Goal: Information Seeking & Learning: Learn about a topic

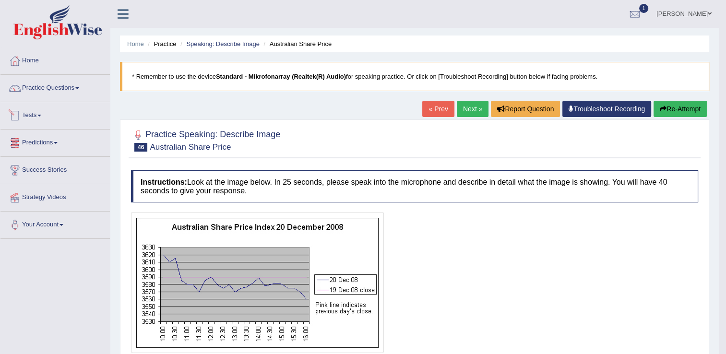
click at [36, 114] on link "Tests" at bounding box center [54, 114] width 109 height 24
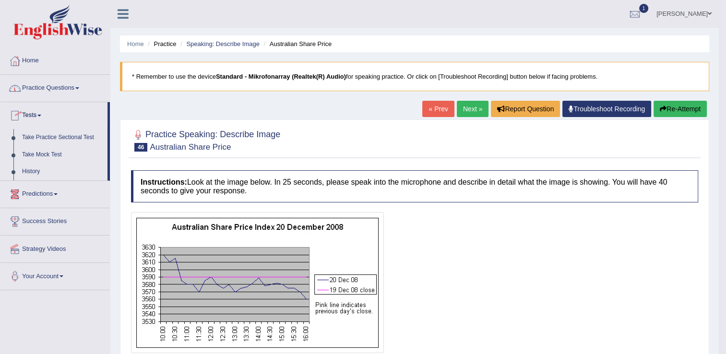
click at [67, 90] on link "Practice Questions" at bounding box center [54, 87] width 109 height 24
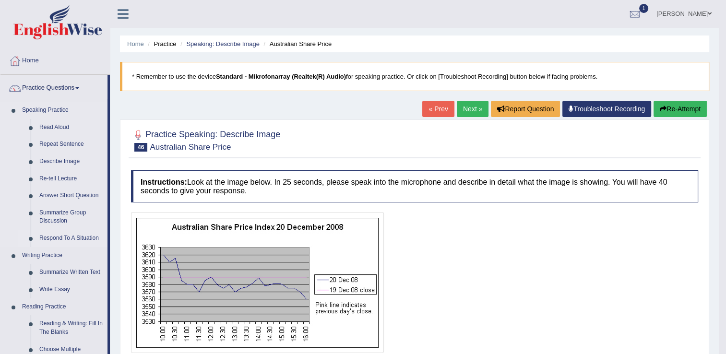
click at [69, 238] on link "Respond To A Situation" at bounding box center [71, 238] width 72 height 17
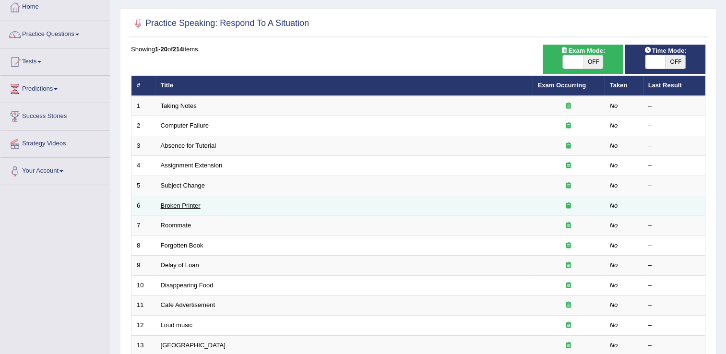
scroll to position [48, 0]
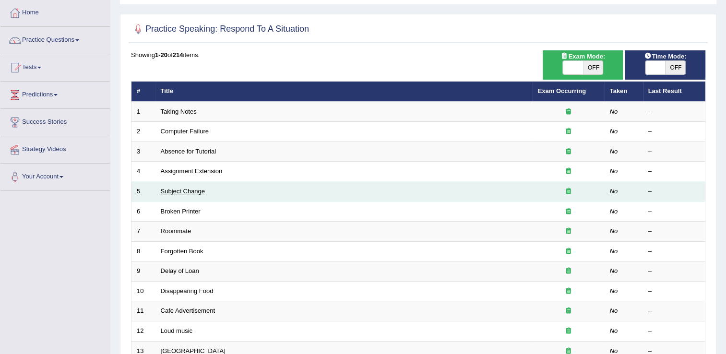
click at [173, 190] on link "Subject Change" at bounding box center [183, 191] width 45 height 7
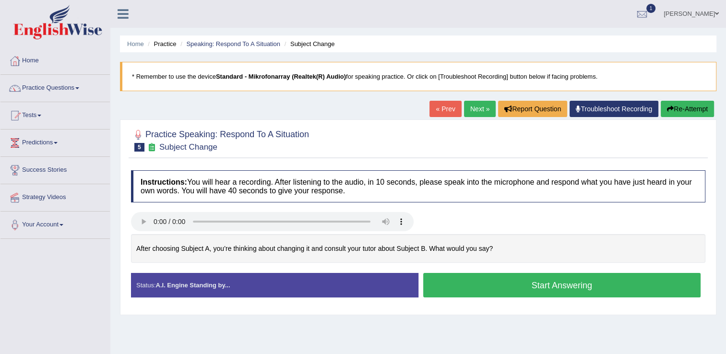
click at [476, 288] on button "Start Answering" at bounding box center [562, 285] width 278 height 24
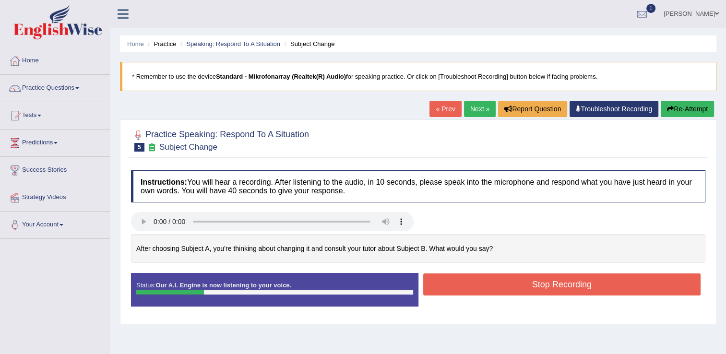
click at [476, 283] on button "Stop Recording" at bounding box center [562, 284] width 278 height 22
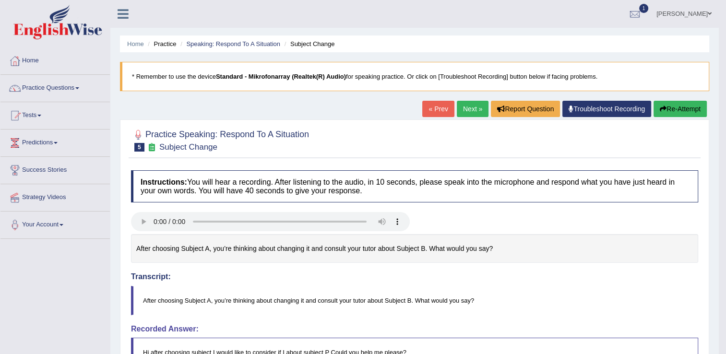
click at [678, 108] on button "Re-Attempt" at bounding box center [679, 109] width 53 height 16
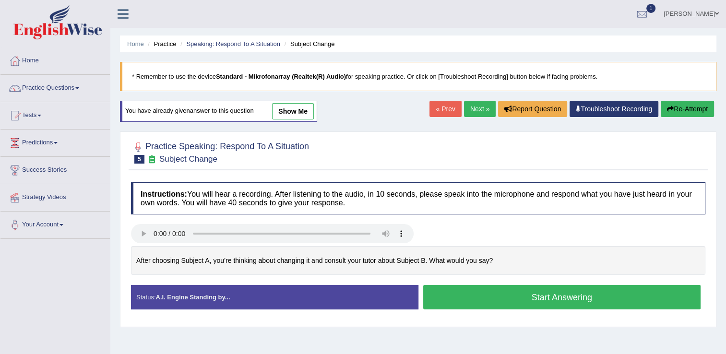
click at [515, 297] on button "Start Answering" at bounding box center [562, 297] width 278 height 24
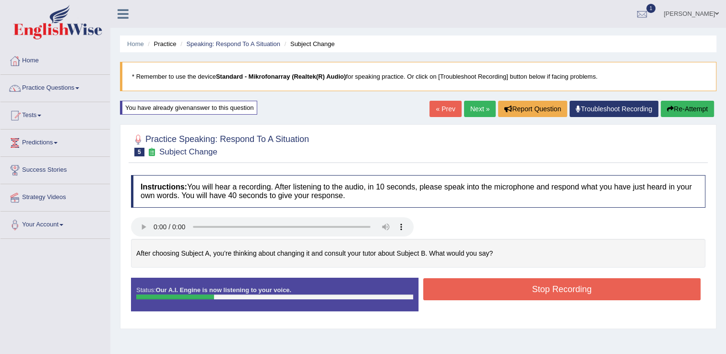
click at [509, 295] on button "Stop Recording" at bounding box center [562, 289] width 278 height 22
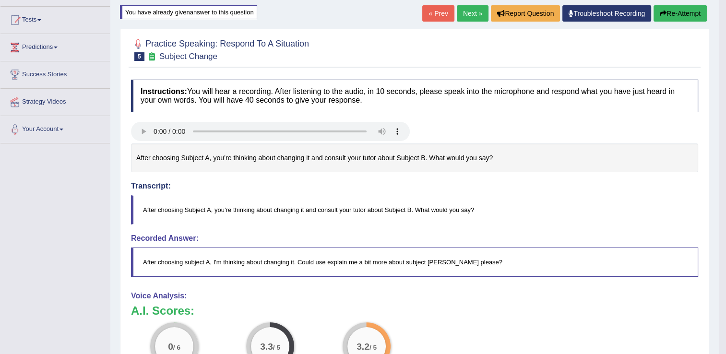
scroll to position [96, 0]
click at [681, 13] on button "Re-Attempt" at bounding box center [679, 13] width 53 height 16
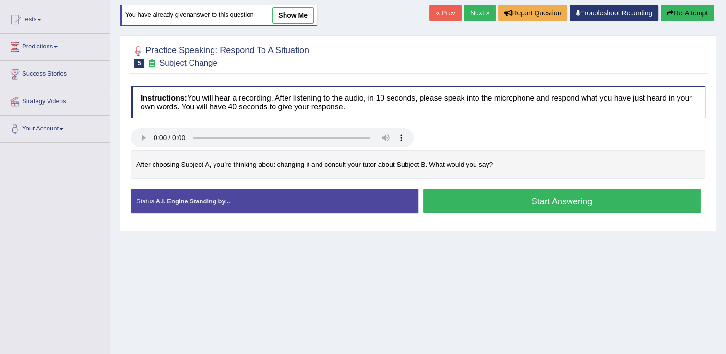
click at [523, 201] on button "Start Answering" at bounding box center [562, 201] width 278 height 24
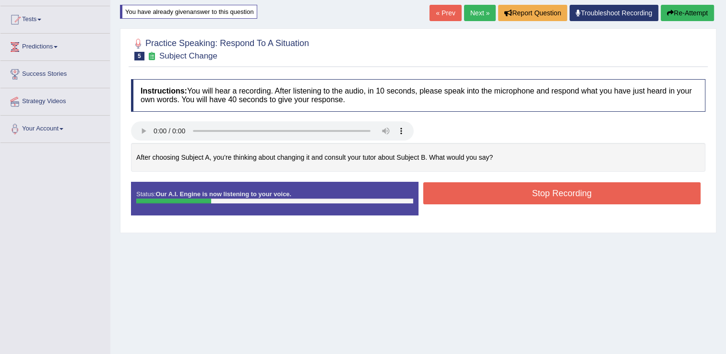
click at [488, 201] on button "Stop Recording" at bounding box center [562, 193] width 278 height 22
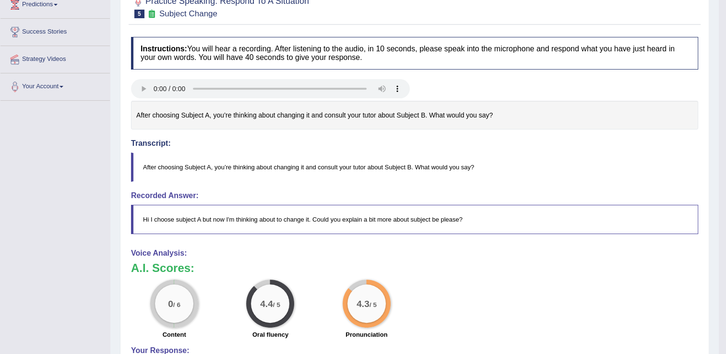
scroll to position [48, 0]
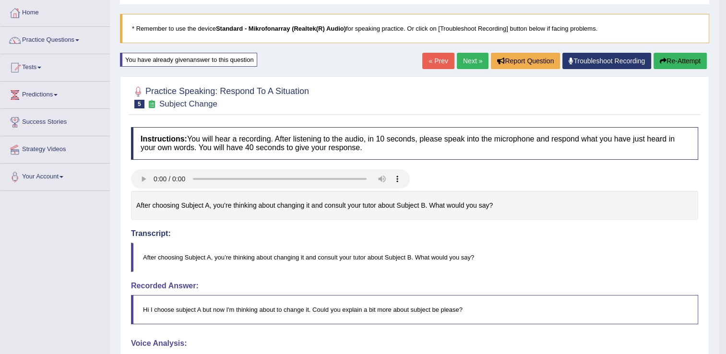
click at [462, 61] on link "Next »" at bounding box center [473, 61] width 32 height 16
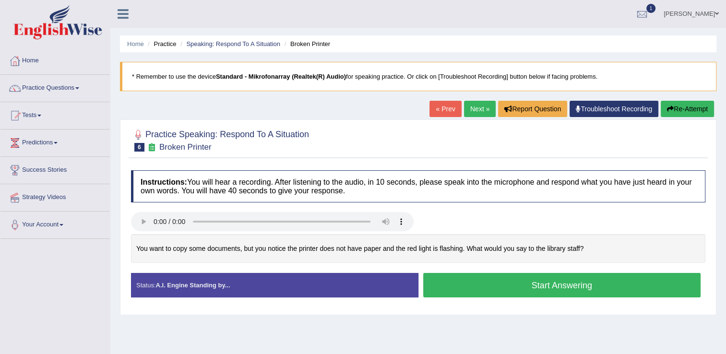
click at [532, 286] on button "Start Answering" at bounding box center [562, 285] width 278 height 24
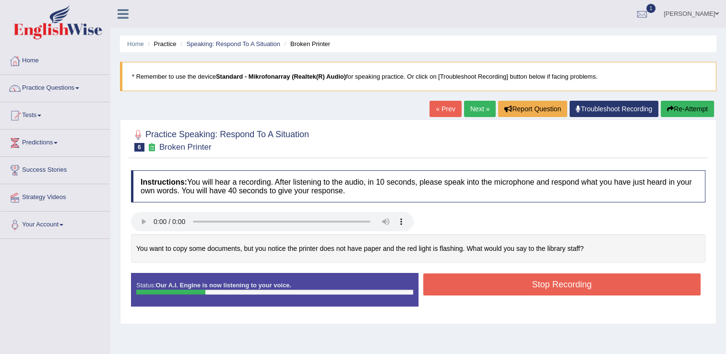
click at [594, 288] on button "Stop Recording" at bounding box center [562, 284] width 278 height 22
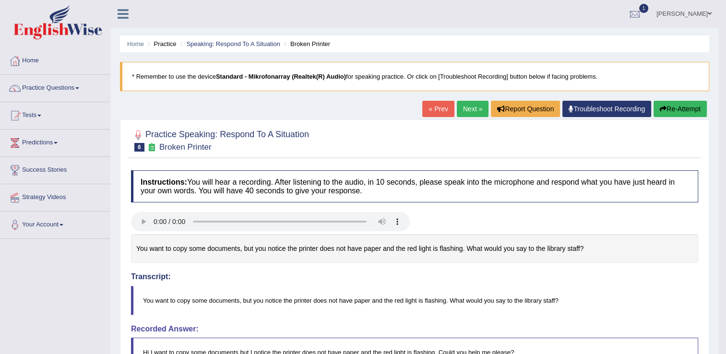
click at [473, 111] on link "Next »" at bounding box center [473, 109] width 32 height 16
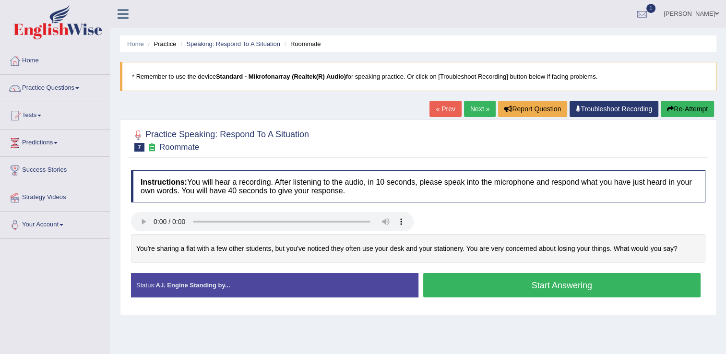
click at [502, 283] on button "Start Answering" at bounding box center [562, 285] width 278 height 24
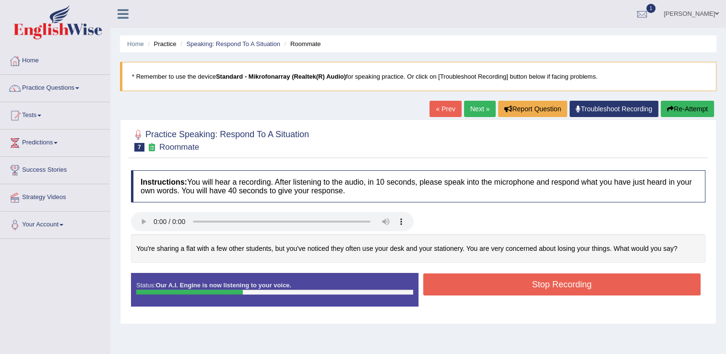
click at [487, 285] on button "Stop Recording" at bounding box center [562, 284] width 278 height 22
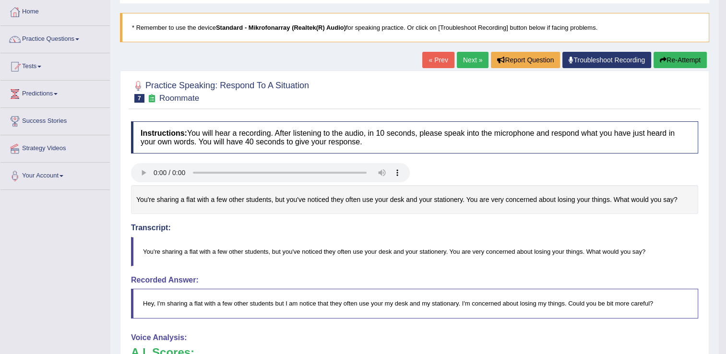
scroll to position [65, 0]
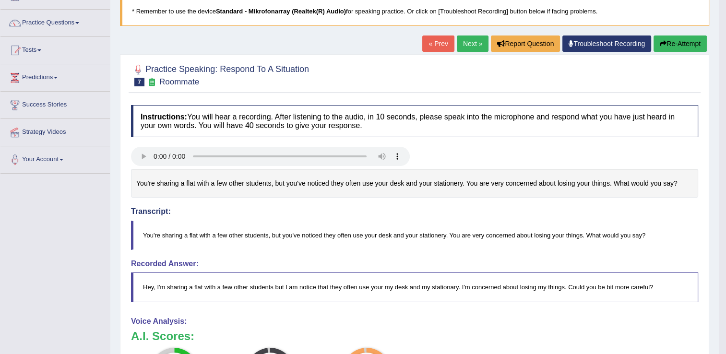
click at [669, 45] on button "Re-Attempt" at bounding box center [679, 43] width 53 height 16
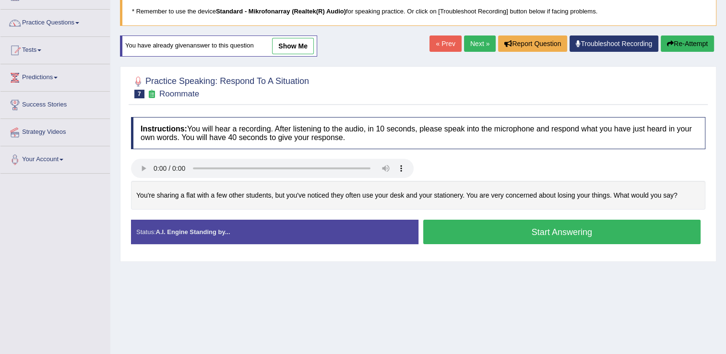
click at [541, 235] on button "Start Answering" at bounding box center [562, 232] width 278 height 24
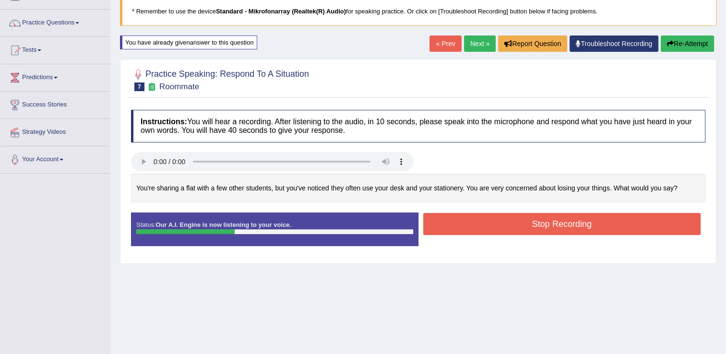
click at [570, 229] on button "Stop Recording" at bounding box center [562, 224] width 278 height 22
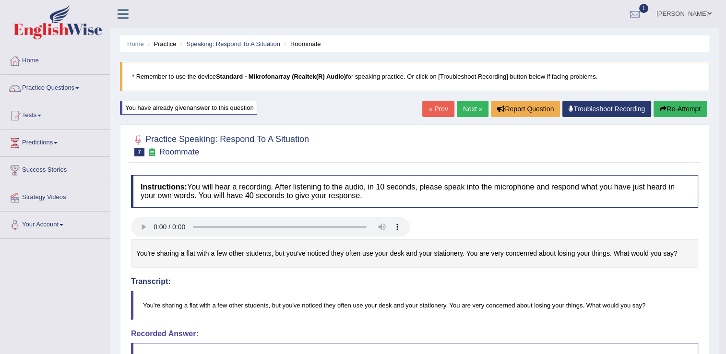
click at [680, 110] on button "Re-Attempt" at bounding box center [679, 109] width 53 height 16
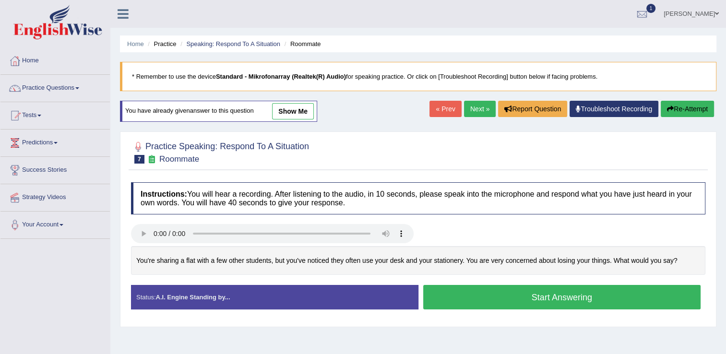
click at [520, 296] on button "Start Answering" at bounding box center [562, 297] width 278 height 24
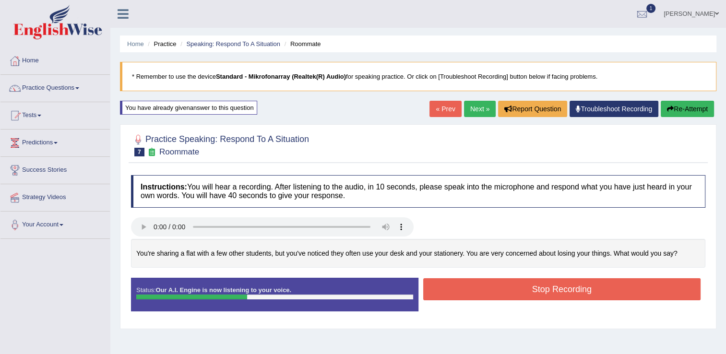
click at [519, 289] on button "Stop Recording" at bounding box center [562, 289] width 278 height 22
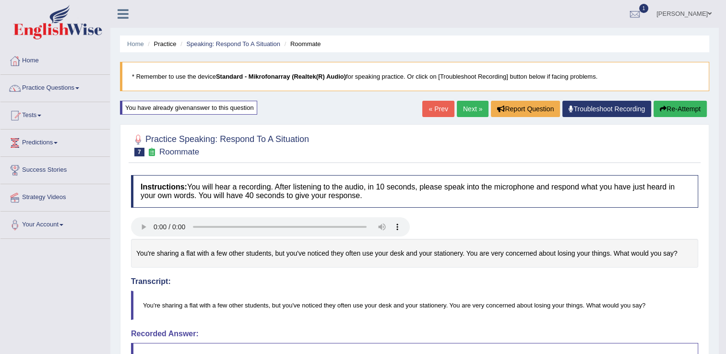
click at [685, 108] on button "Re-Attempt" at bounding box center [679, 109] width 53 height 16
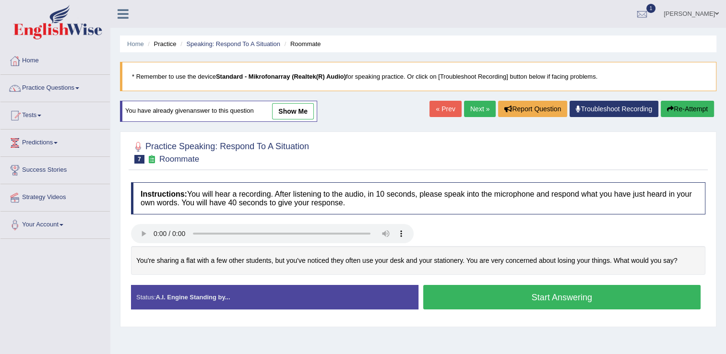
click at [519, 299] on button "Start Answering" at bounding box center [562, 297] width 278 height 24
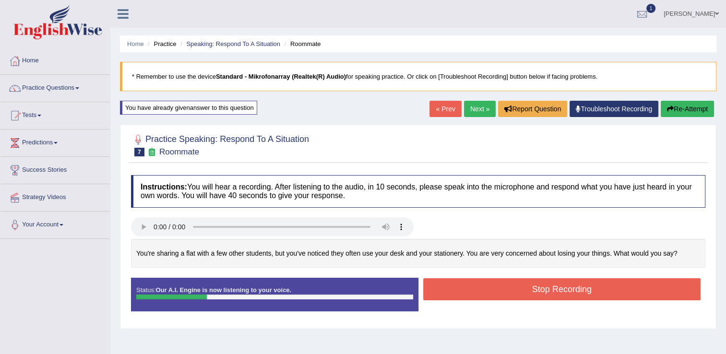
click at [522, 290] on button "Stop Recording" at bounding box center [562, 289] width 278 height 22
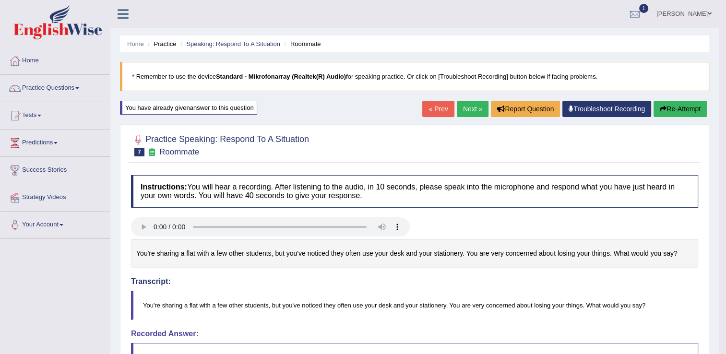
click at [681, 110] on button "Re-Attempt" at bounding box center [679, 109] width 53 height 16
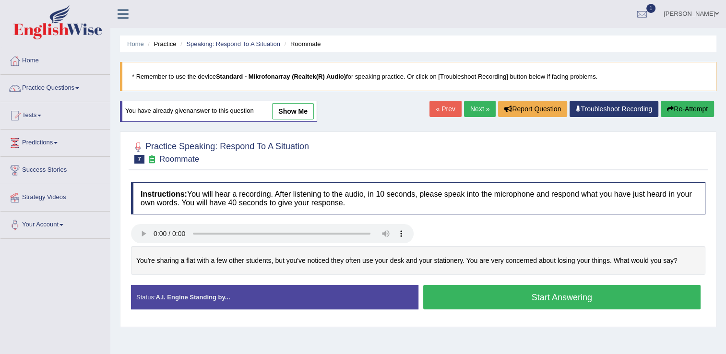
click at [512, 296] on button "Start Answering" at bounding box center [562, 297] width 278 height 24
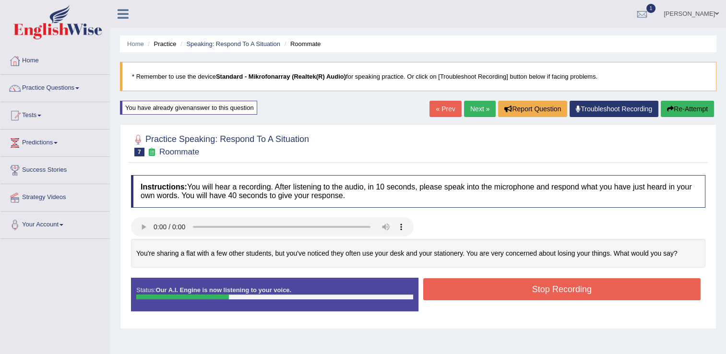
click at [511, 294] on button "Stop Recording" at bounding box center [562, 289] width 278 height 22
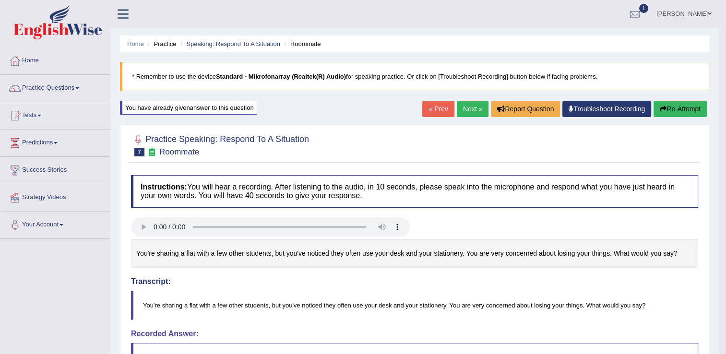
click at [476, 112] on link "Next »" at bounding box center [473, 109] width 32 height 16
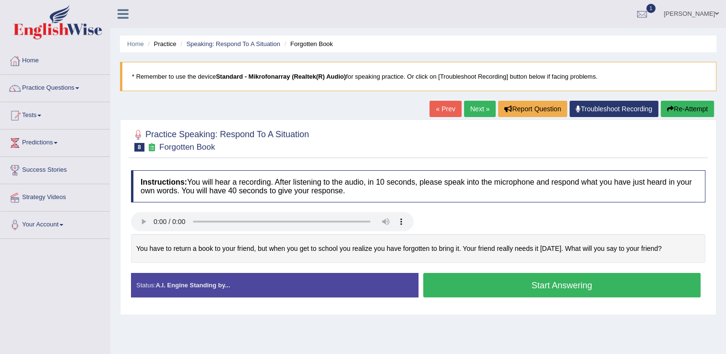
click at [528, 285] on button "Start Answering" at bounding box center [562, 285] width 278 height 24
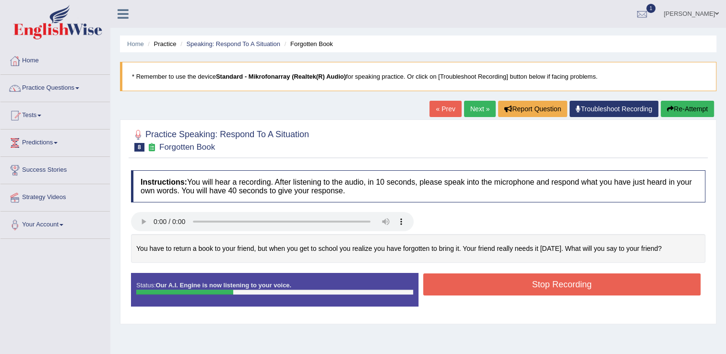
click at [526, 284] on button "Stop Recording" at bounding box center [562, 284] width 278 height 22
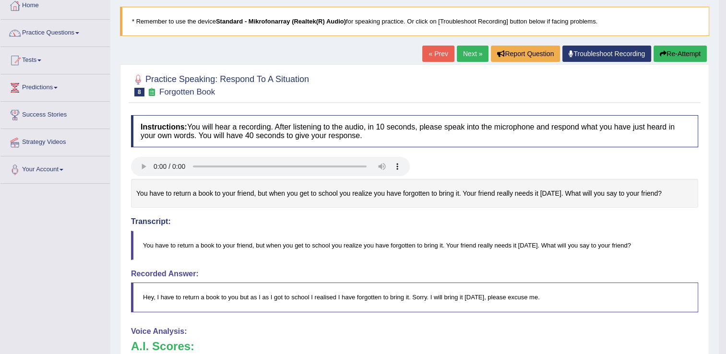
scroll to position [48, 0]
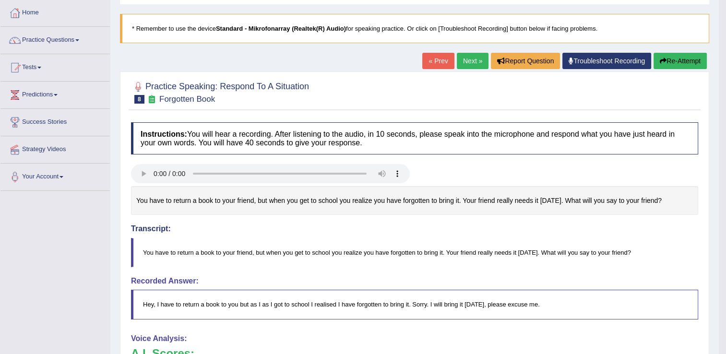
click at [674, 61] on button "Re-Attempt" at bounding box center [679, 61] width 53 height 16
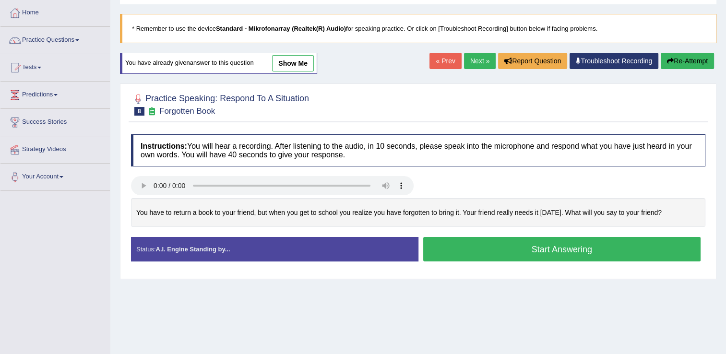
click at [536, 247] on button "Start Answering" at bounding box center [562, 249] width 278 height 24
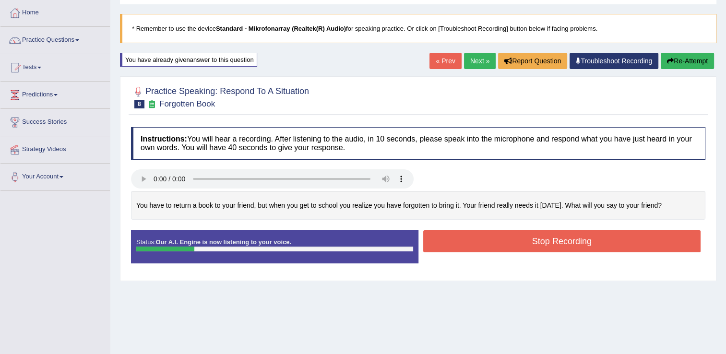
click at [521, 234] on button "Stop Recording" at bounding box center [562, 241] width 278 height 22
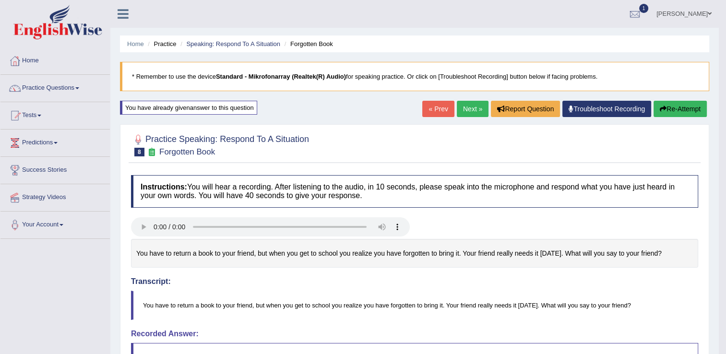
click at [670, 105] on button "Re-Attempt" at bounding box center [679, 109] width 53 height 16
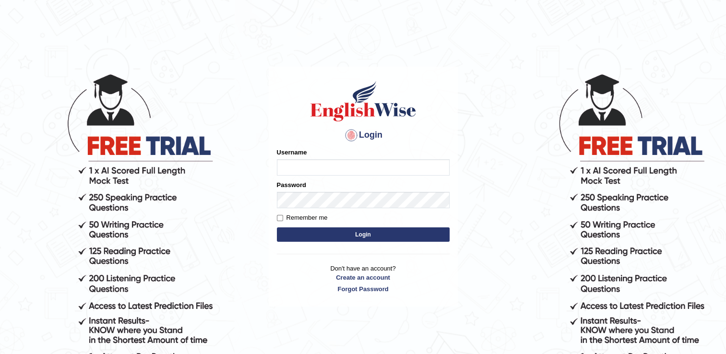
click at [340, 166] on input "Username" at bounding box center [363, 167] width 173 height 16
click at [310, 170] on input "Username" at bounding box center [363, 167] width 173 height 16
